Goal: Task Accomplishment & Management: Manage account settings

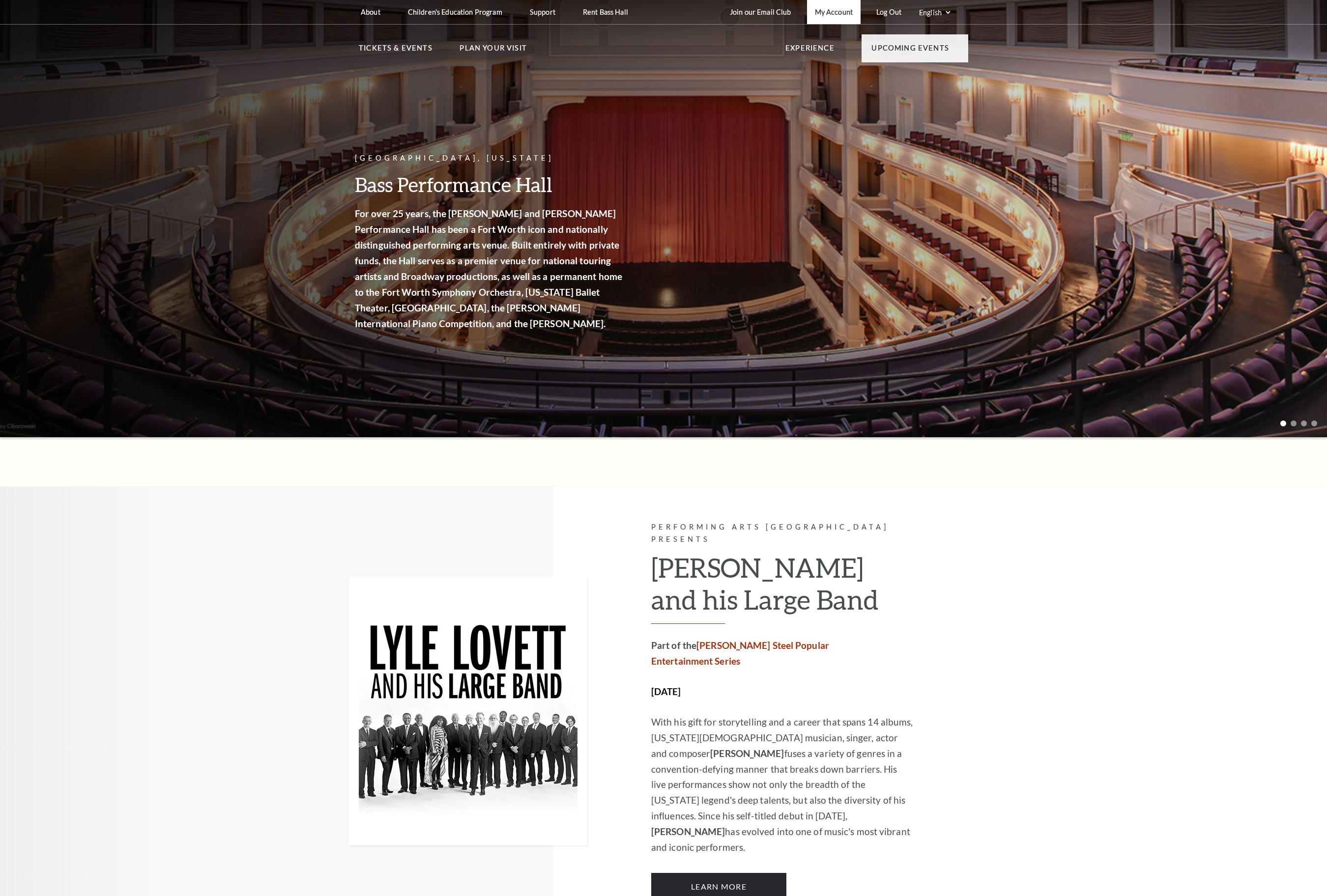
click at [808, 17] on link "My Account" at bounding box center [834, 12] width 53 height 24
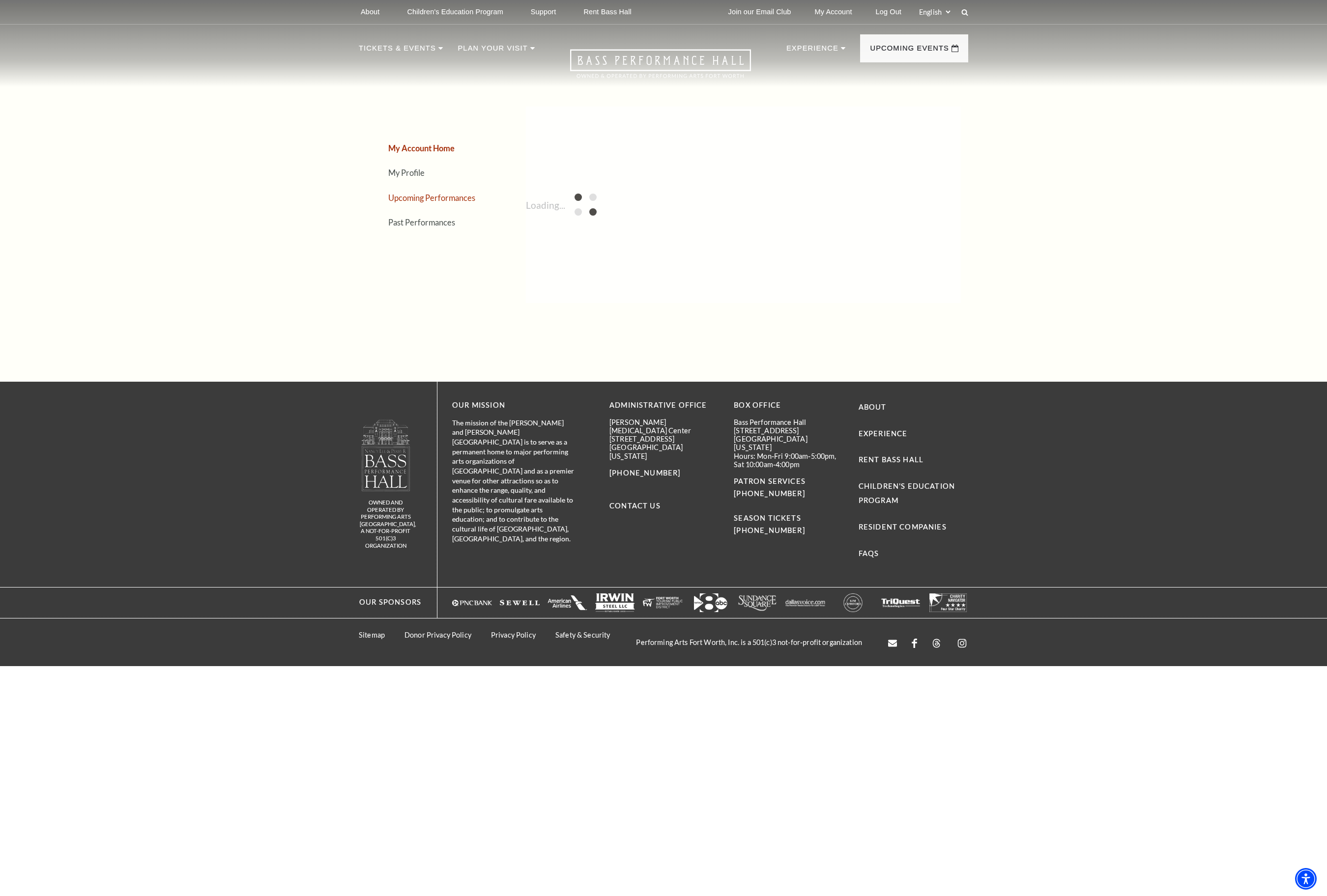
click at [467, 202] on link "Upcoming Performances" at bounding box center [432, 198] width 87 height 9
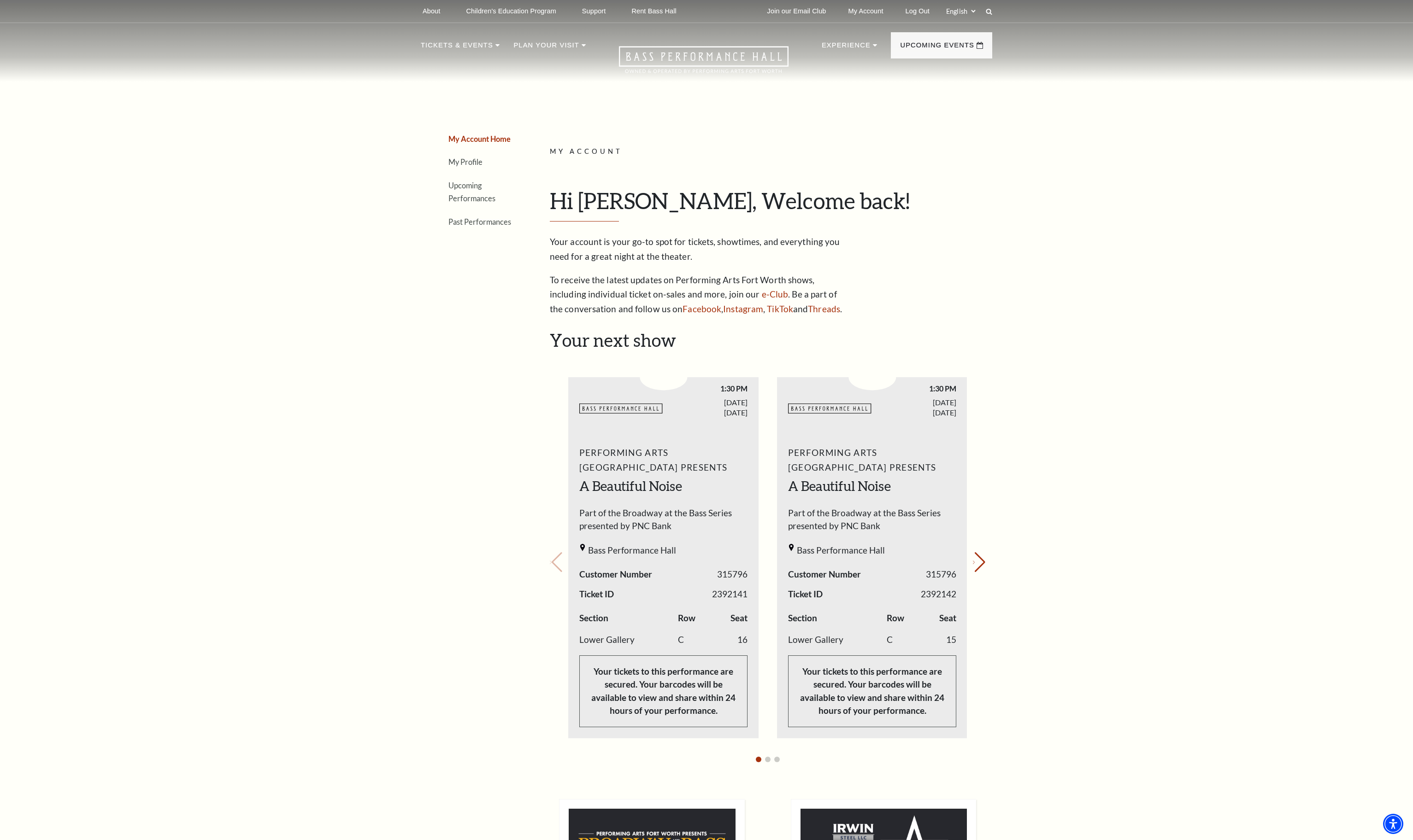
click at [472, 203] on link "Upcoming Performances" at bounding box center [472, 192] width 47 height 22
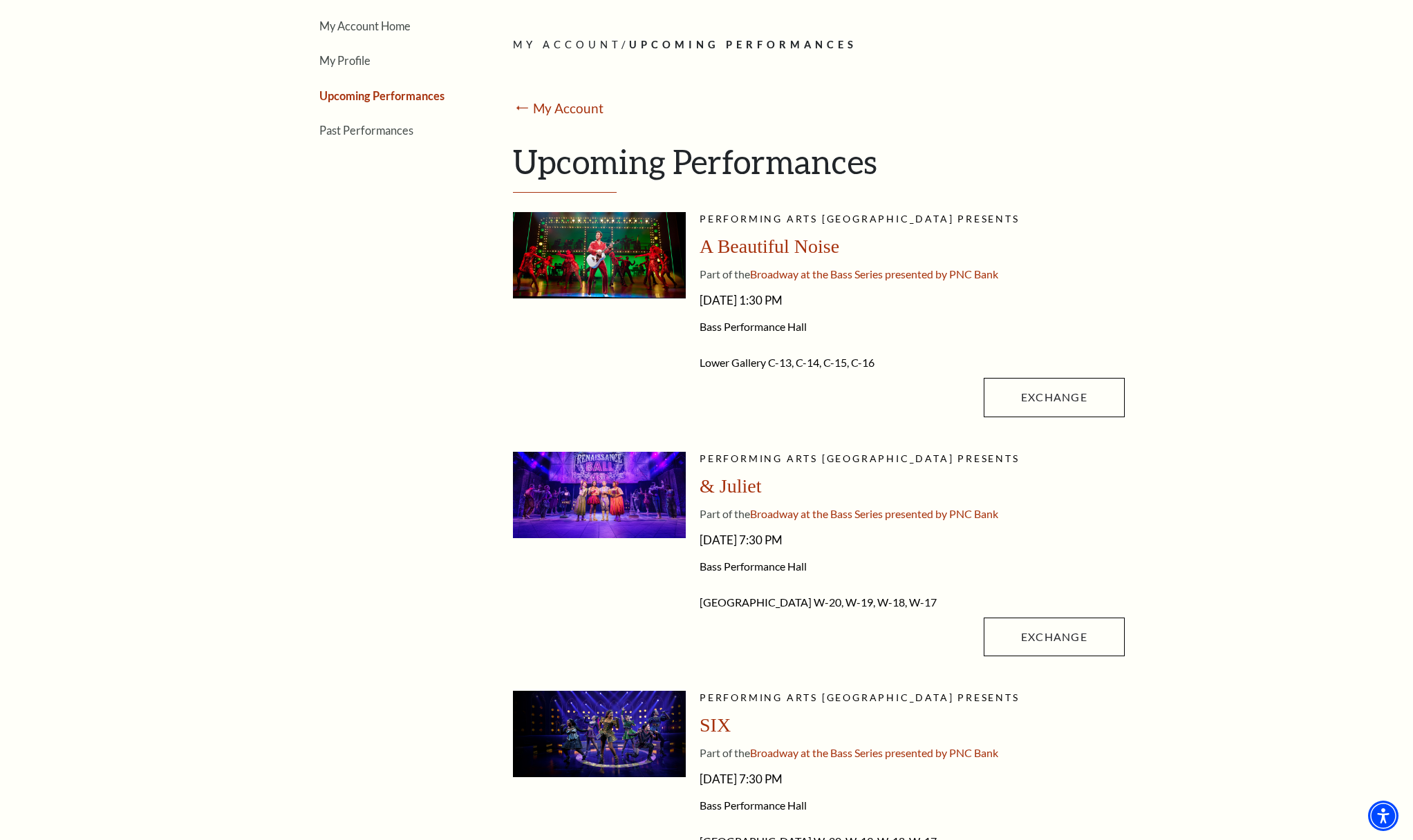
scroll to position [181, 0]
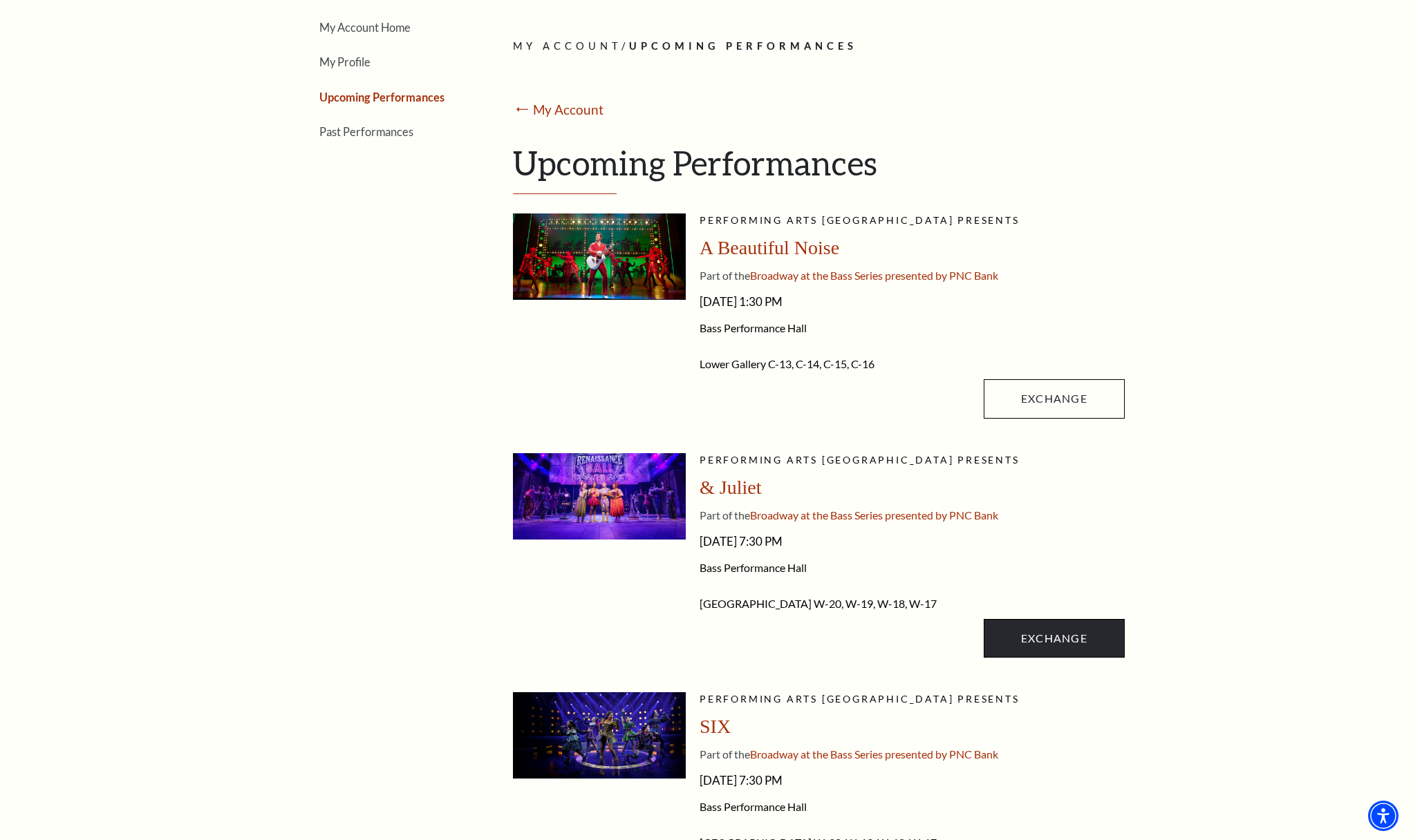
click at [1045, 646] on link "Exchange" at bounding box center [1054, 638] width 141 height 39
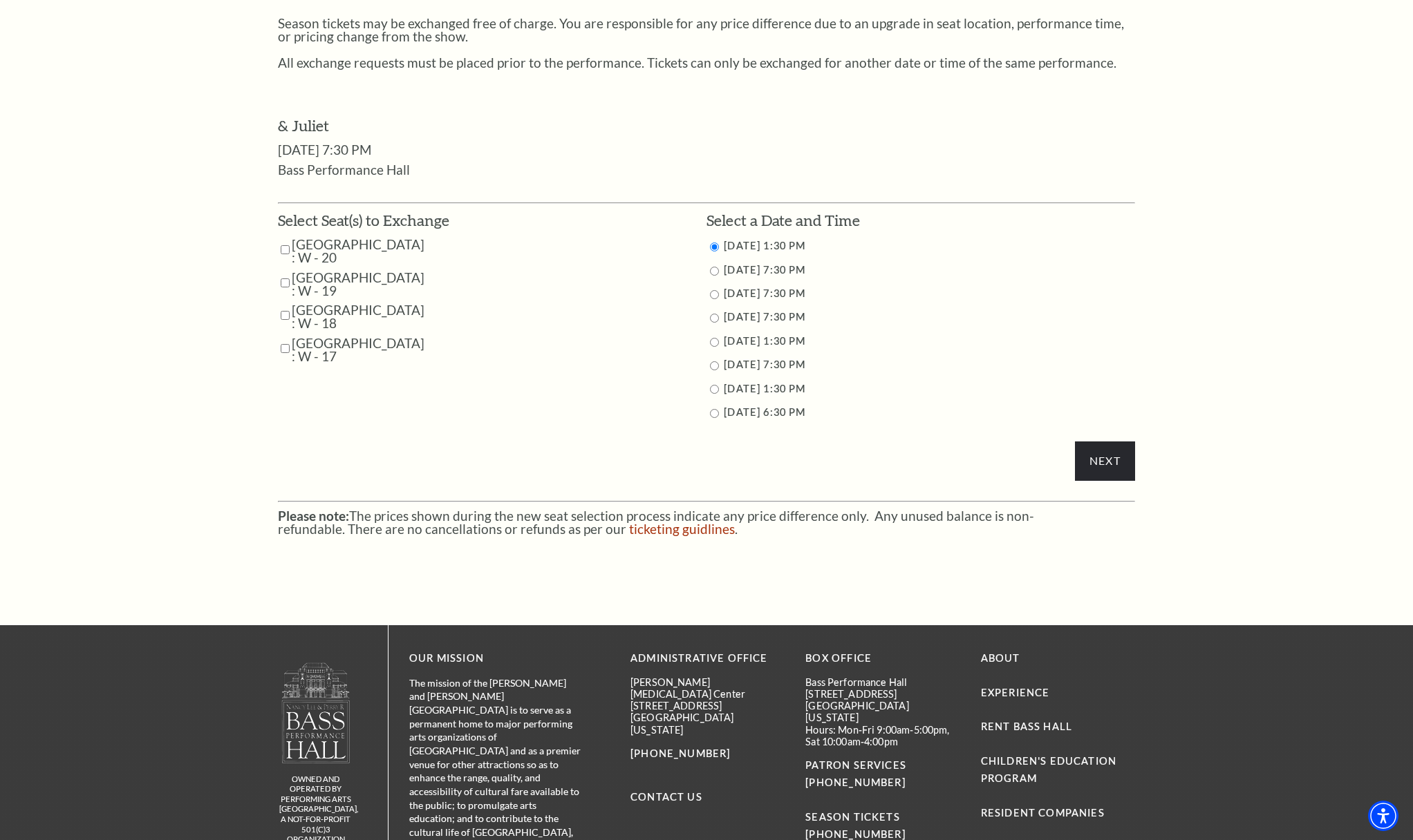
scroll to position [641, 0]
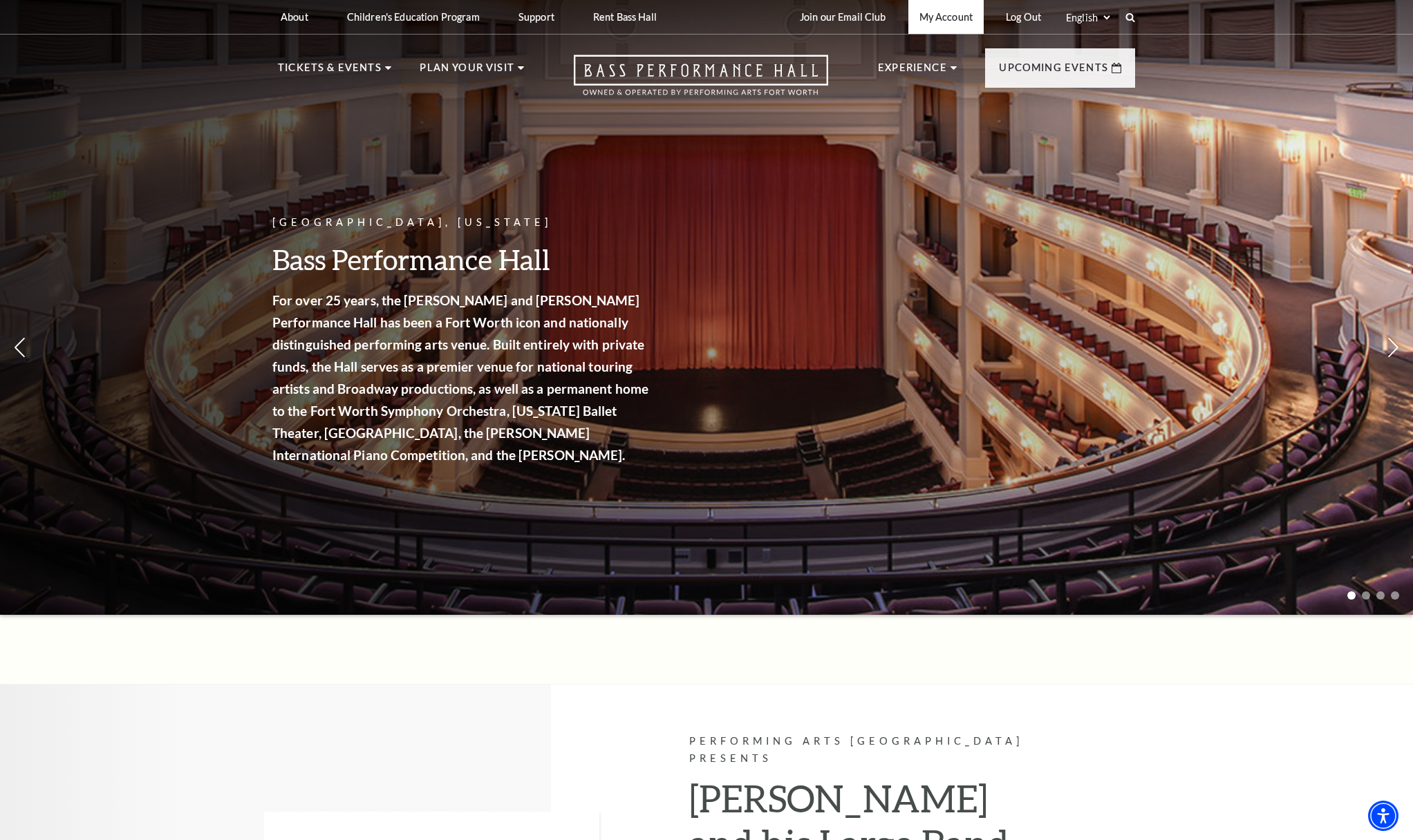
click at [935, 14] on link "My Account" at bounding box center [946, 17] width 75 height 34
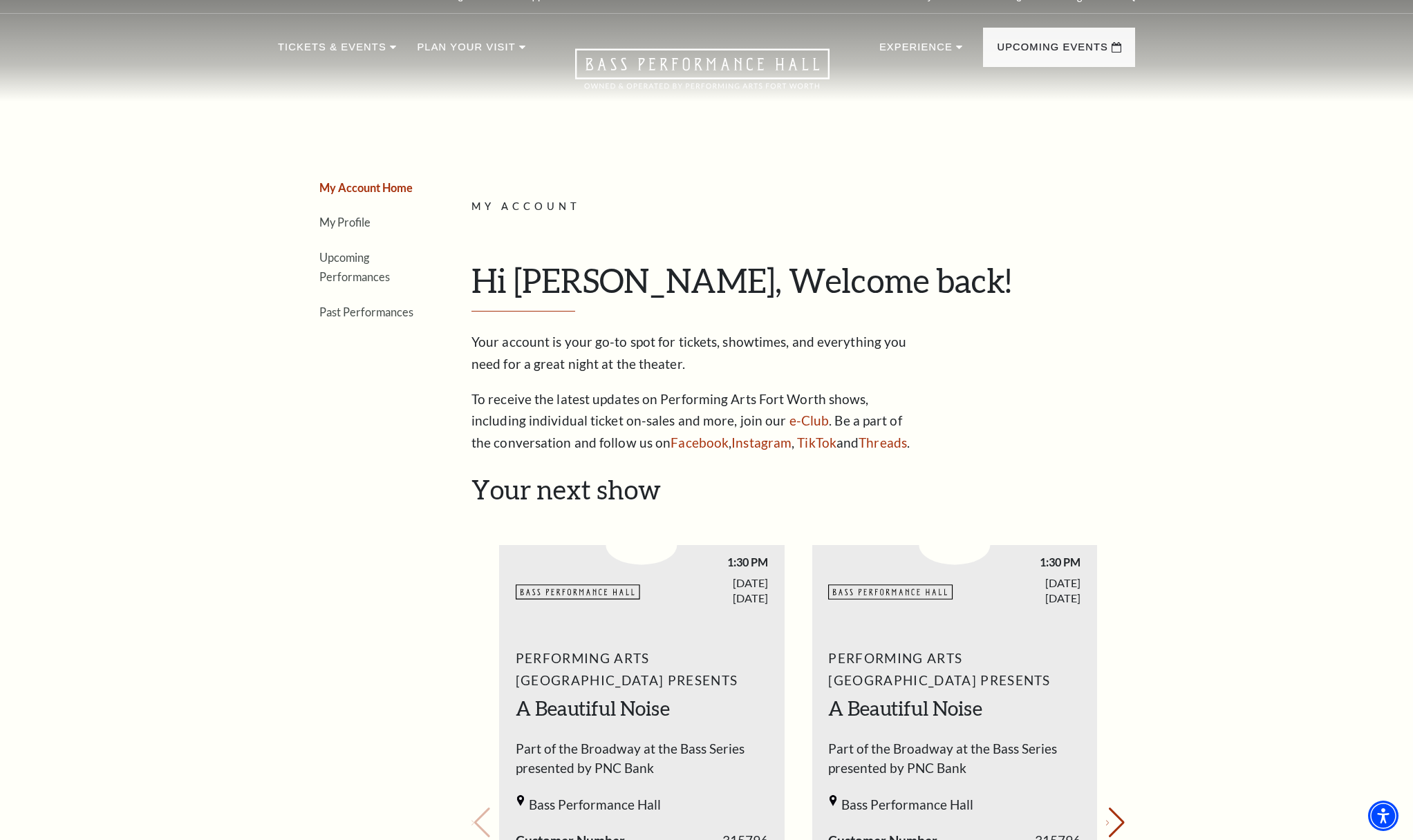
scroll to position [20, 0]
click at [354, 260] on link "Upcoming Performances" at bounding box center [354, 268] width 71 height 33
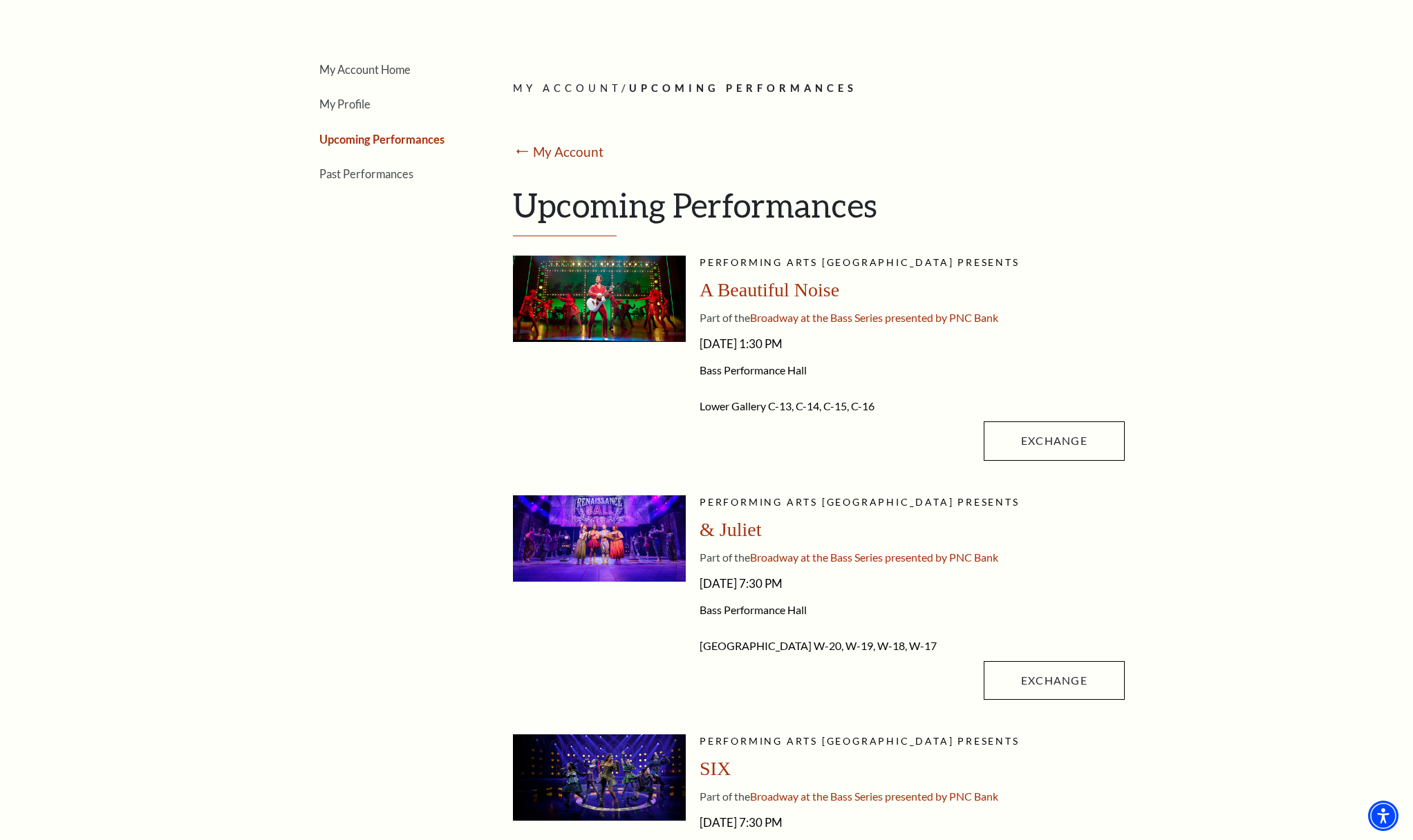
scroll to position [176, 0]
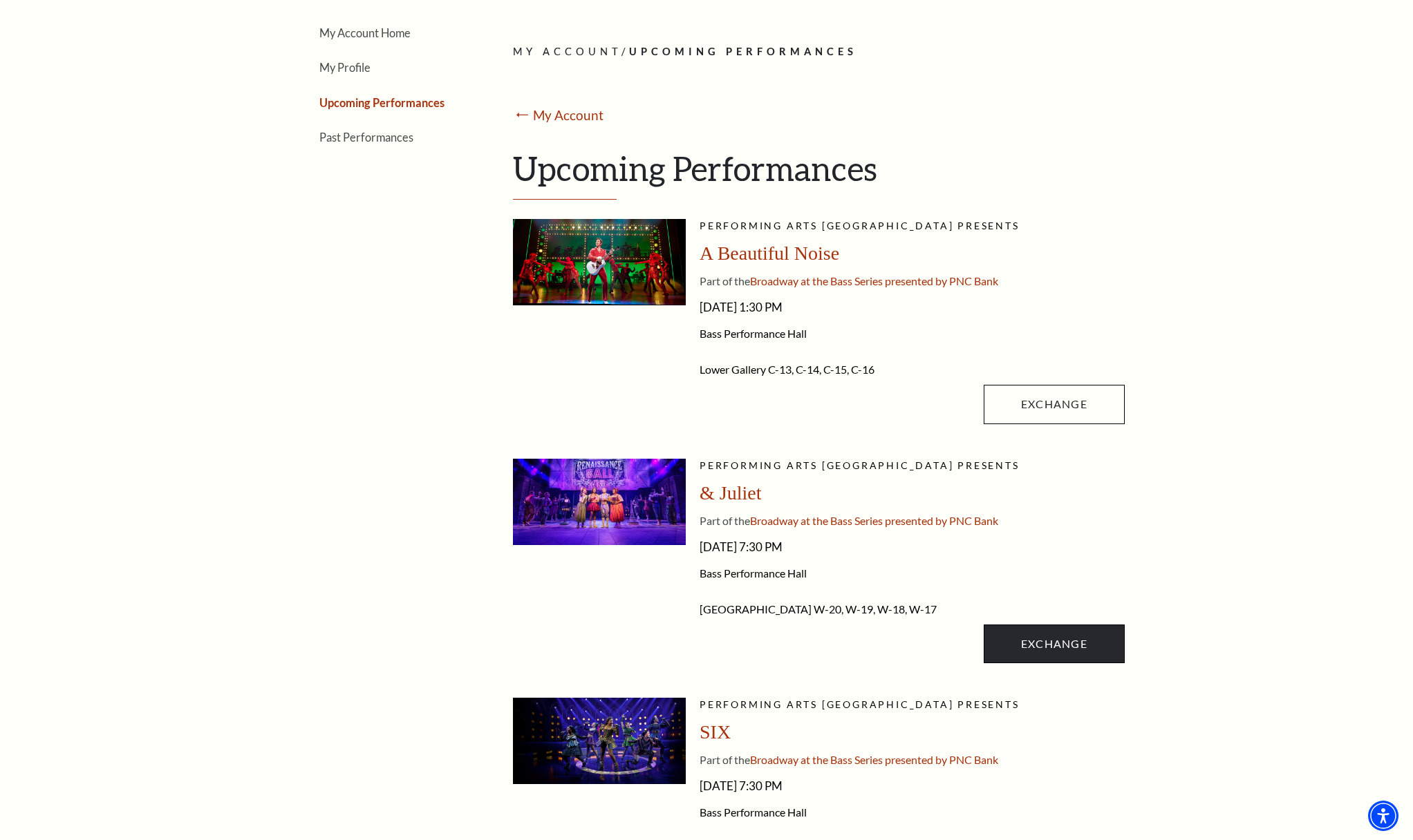
click at [1065, 639] on link "Exchange" at bounding box center [1054, 644] width 141 height 39
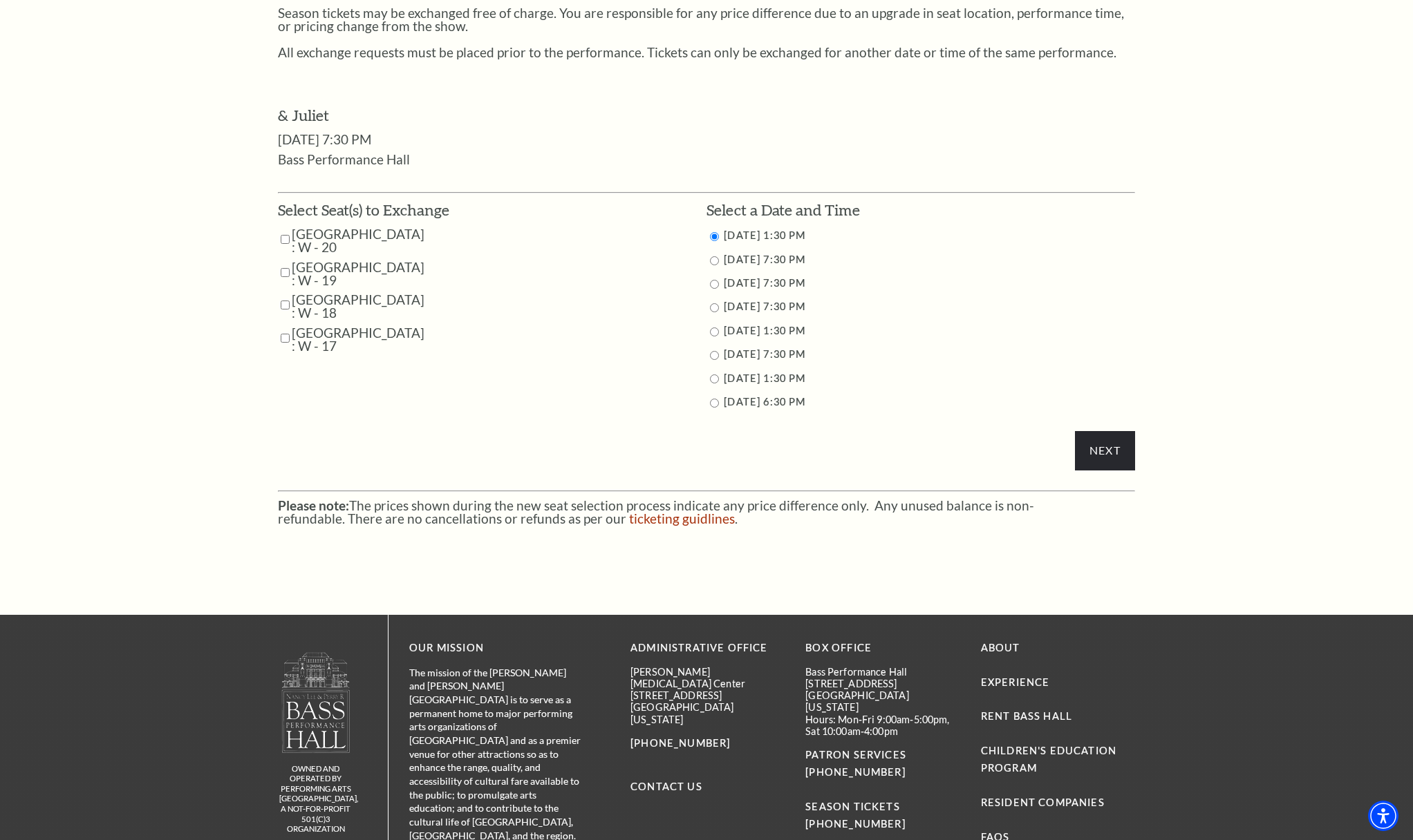
scroll to position [650, 0]
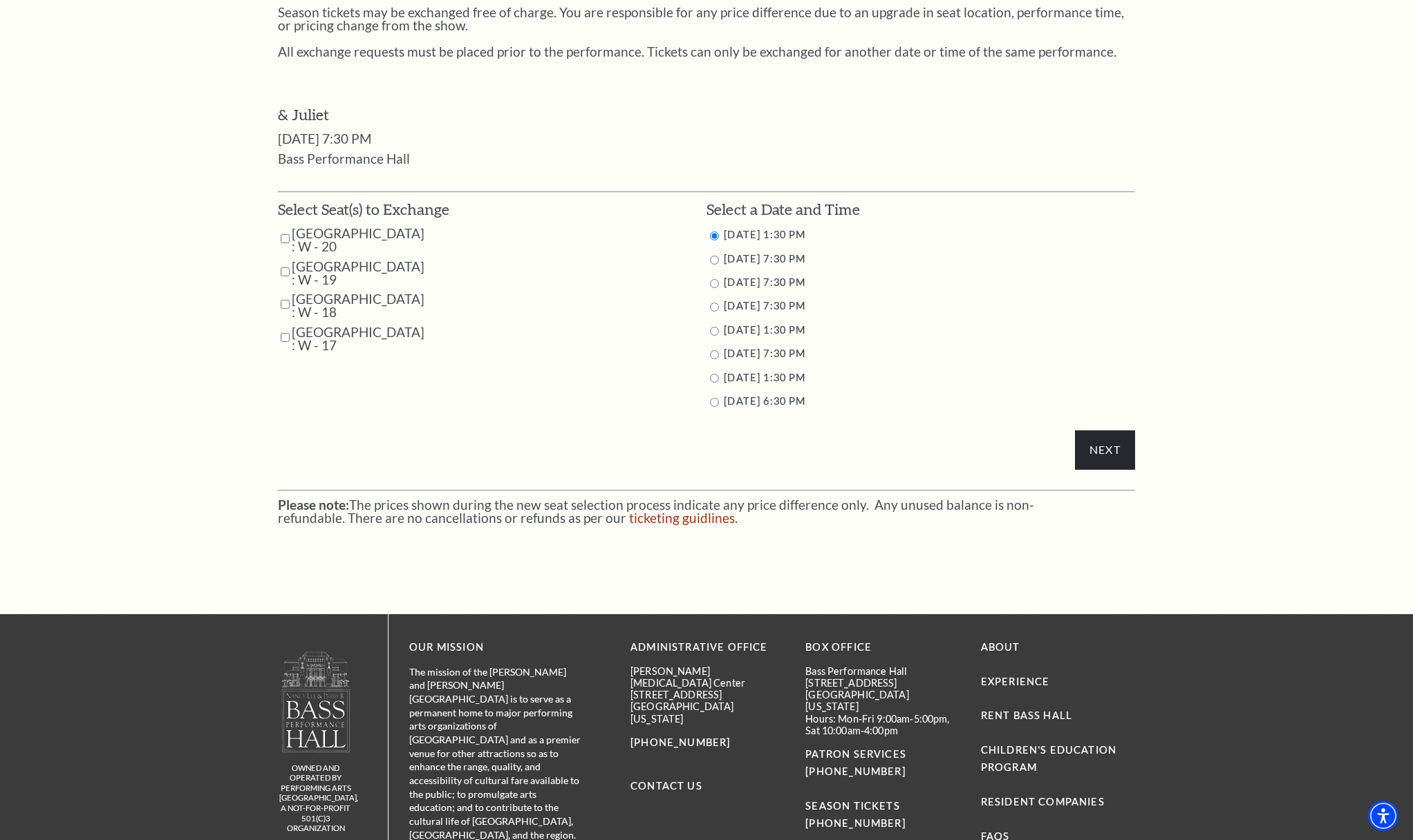
click at [1266, 143] on div "My Account / Ticket Exchange Ticket Exchange Back to Upcoming Performances Seas…" at bounding box center [706, 178] width 1413 height 873
click at [199, 272] on div "My Account / Ticket Exchange Ticket Exchange Back to Upcoming Performances Seas…" at bounding box center [706, 178] width 1413 height 873
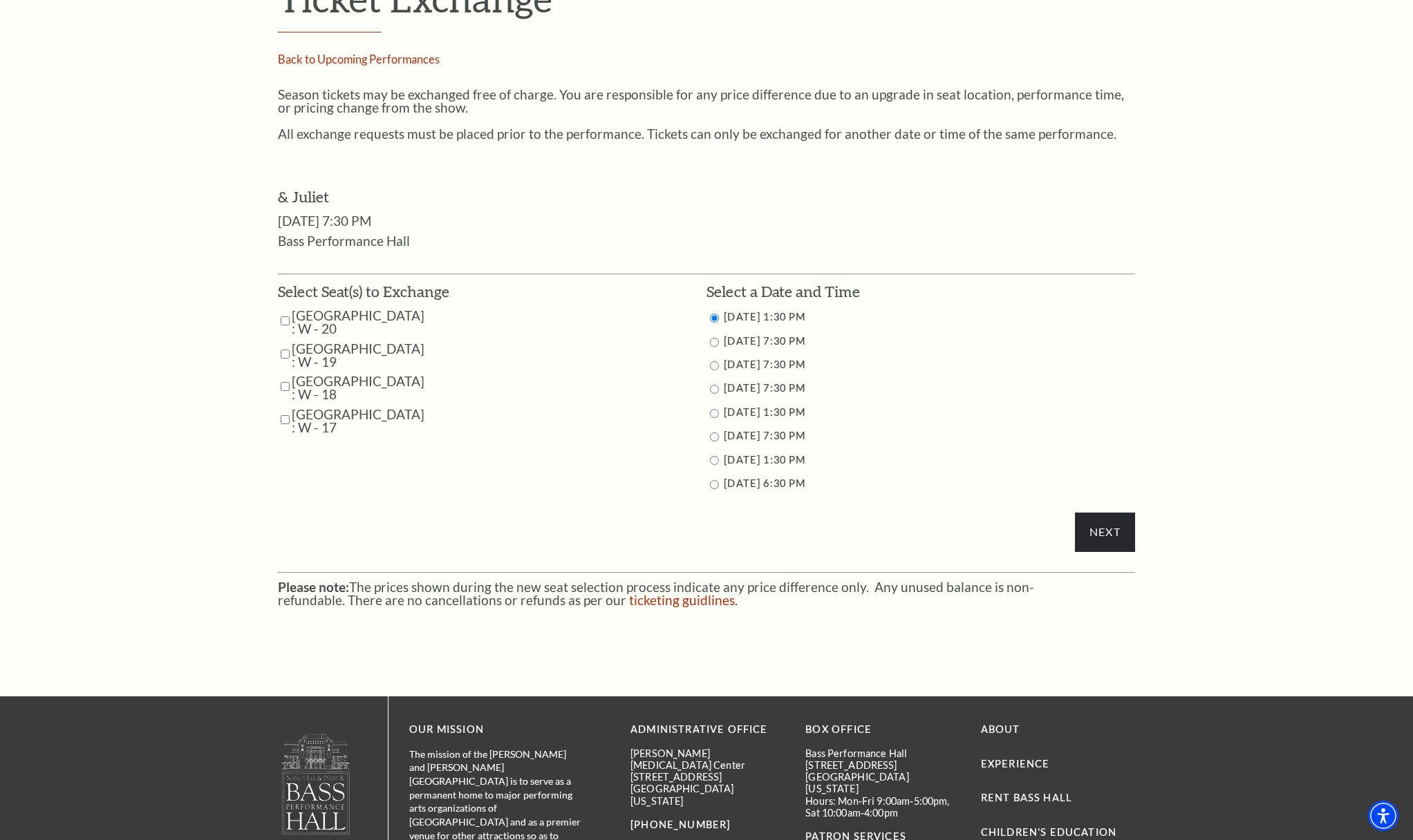
scroll to position [537, 0]
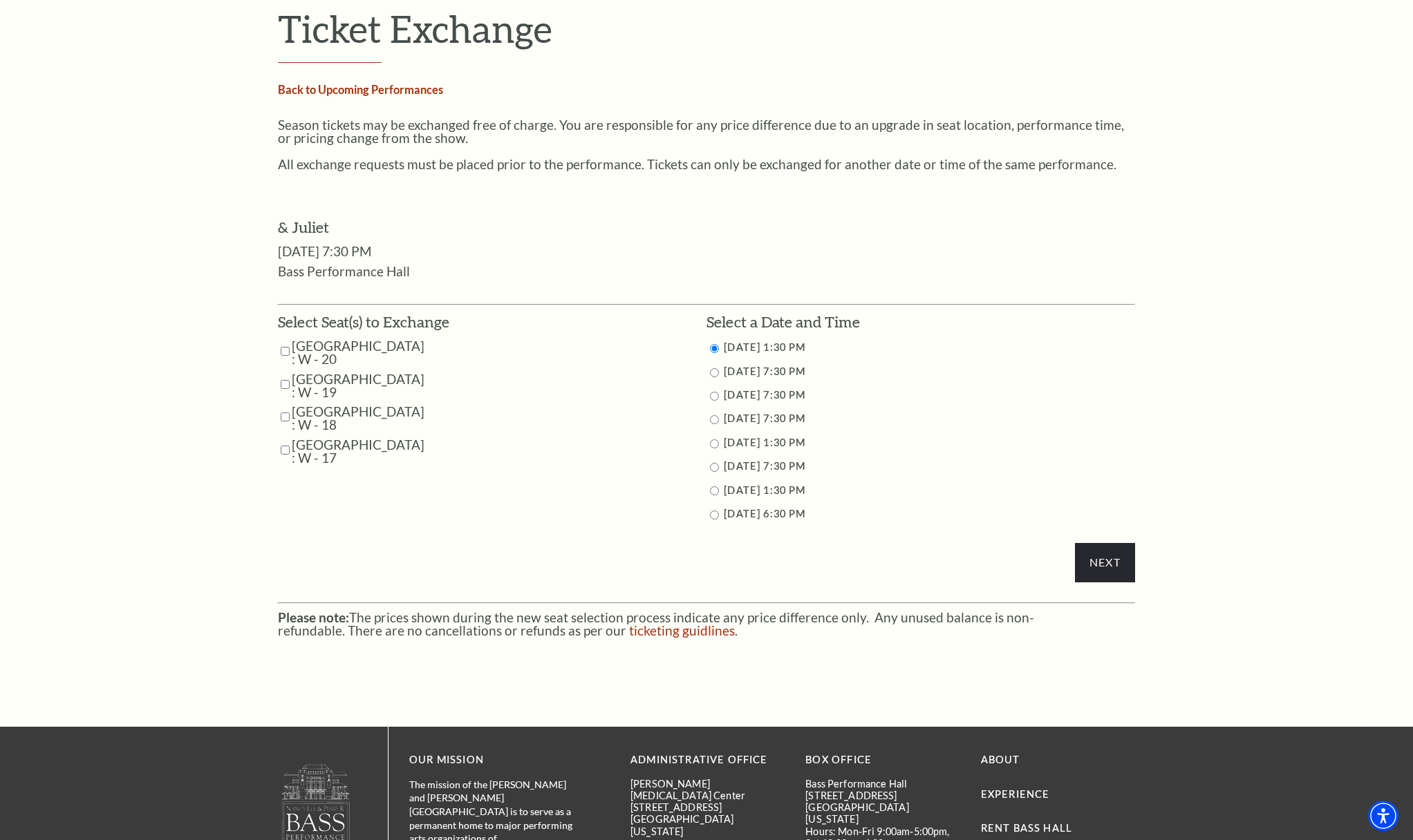
click at [330, 87] on link "Back to Upcoming Performances" at bounding box center [361, 89] width 165 height 13
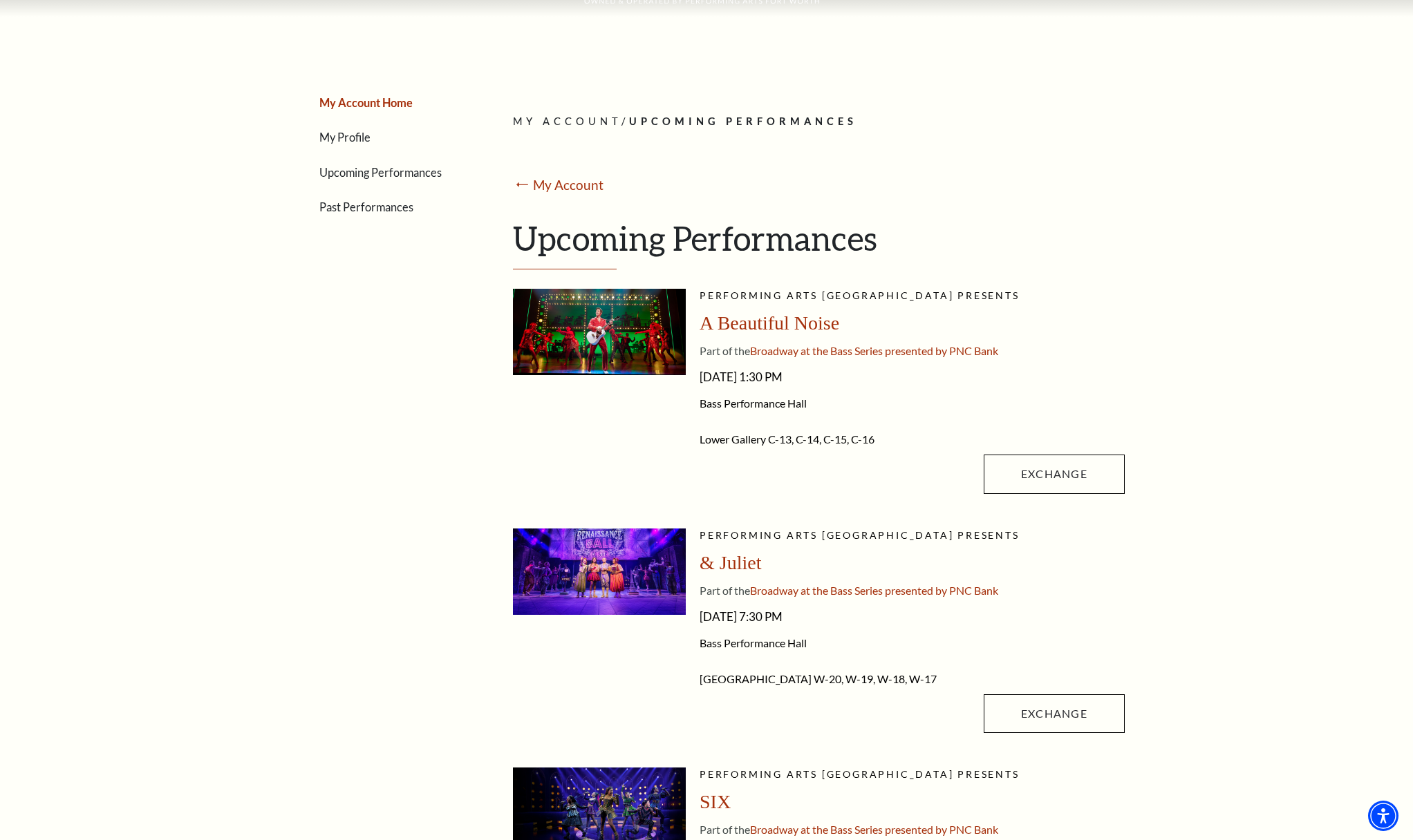
scroll to position [106, 0]
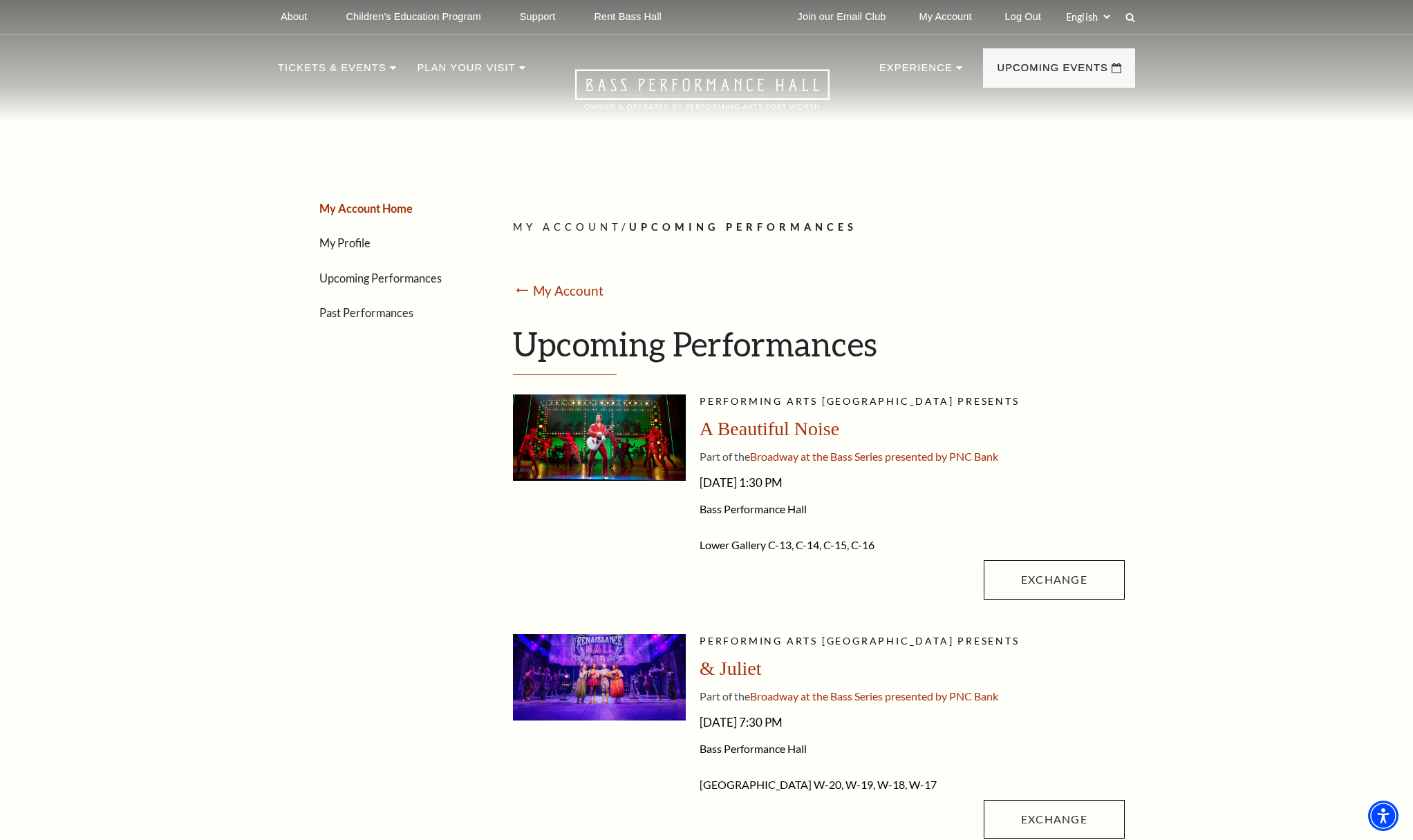
scroll to position [0, 0]
